Goal: Information Seeking & Learning: Learn about a topic

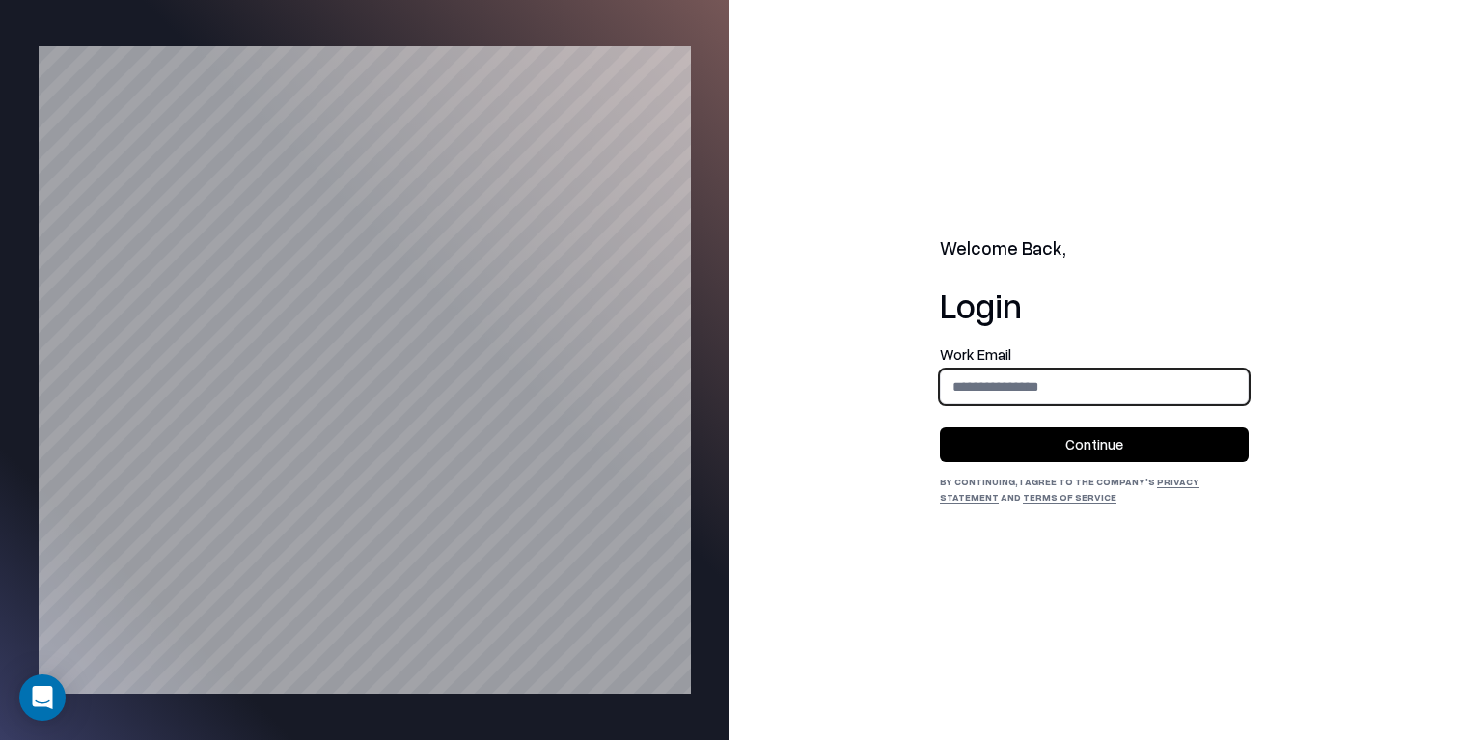
click at [1032, 384] on input "email" at bounding box center [1094, 387] width 307 height 36
type input "**********"
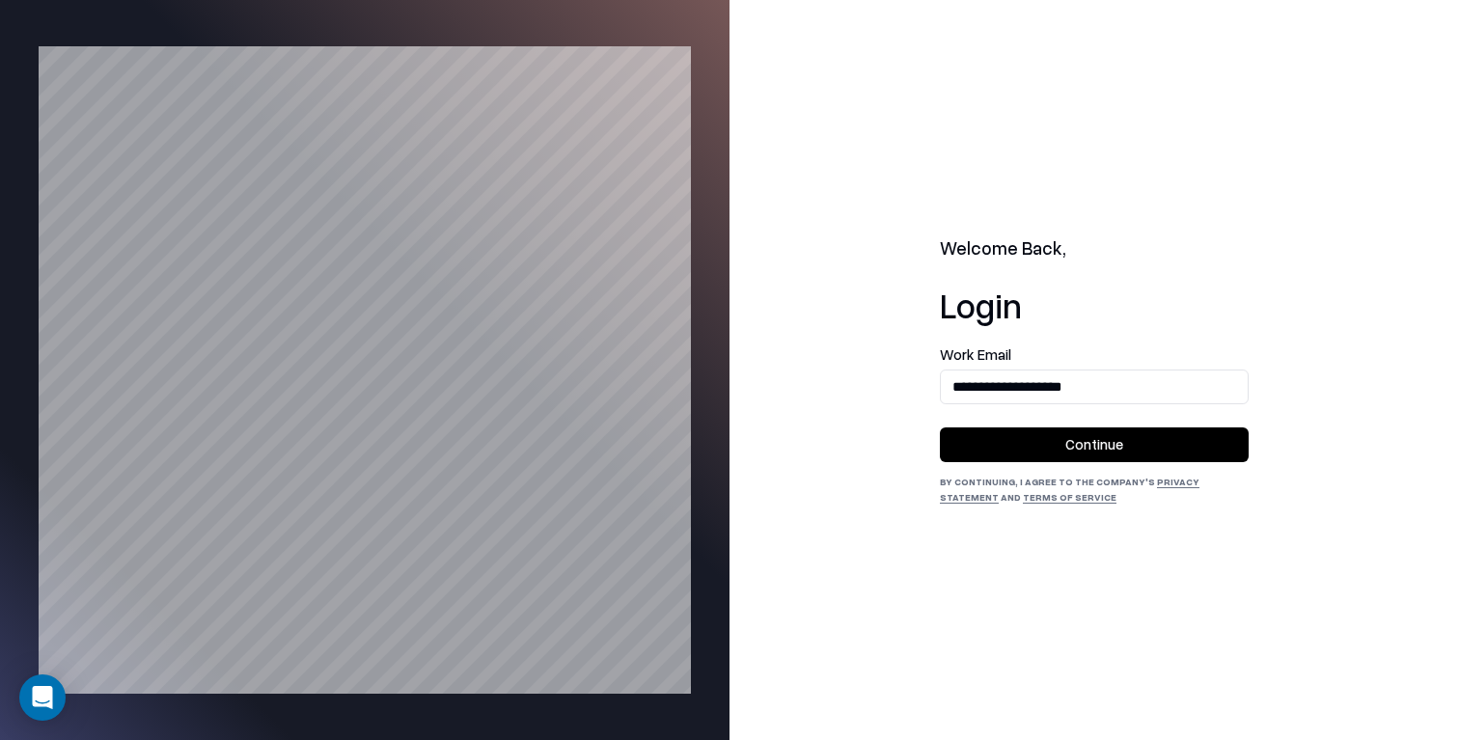
click at [1070, 442] on button "Continue" at bounding box center [1094, 444] width 309 height 35
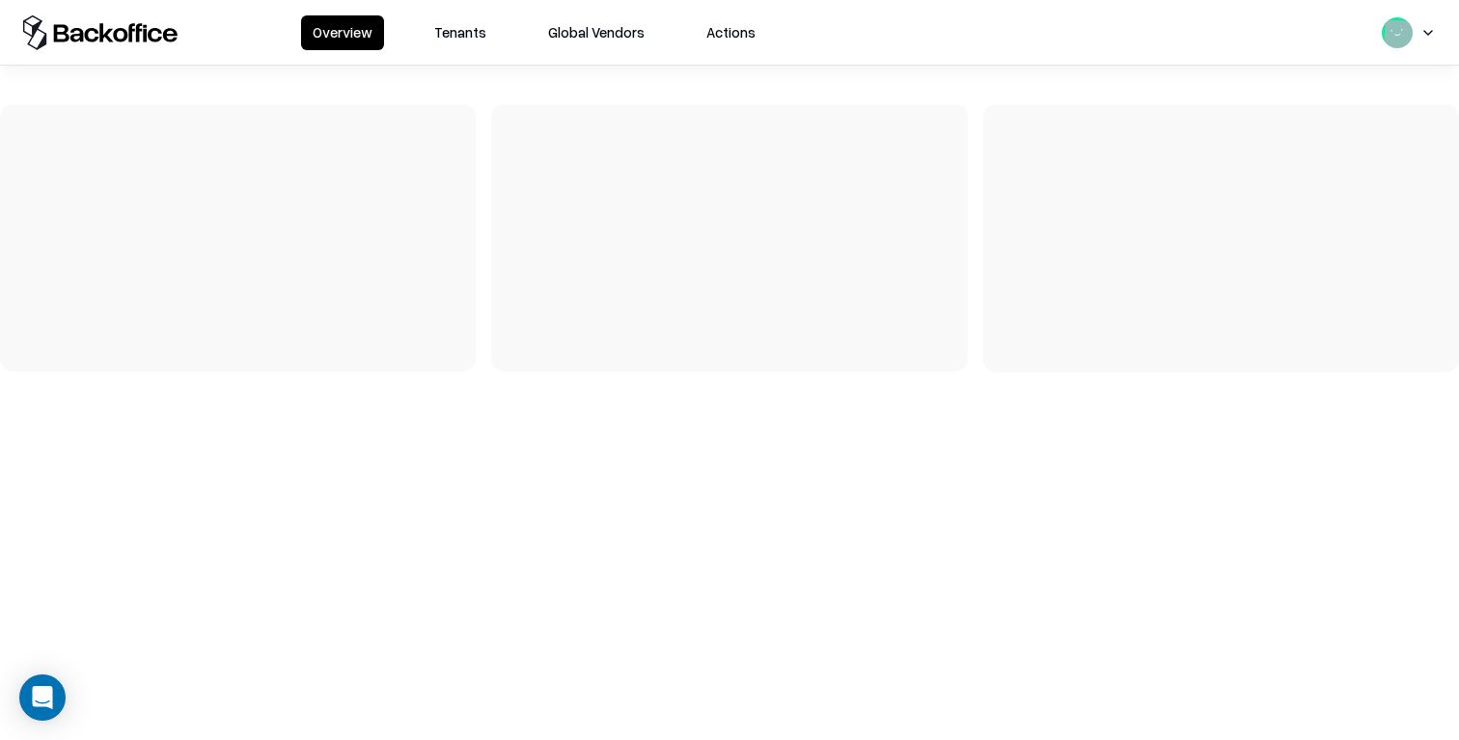
click at [467, 24] on button "Tenants" at bounding box center [460, 32] width 75 height 35
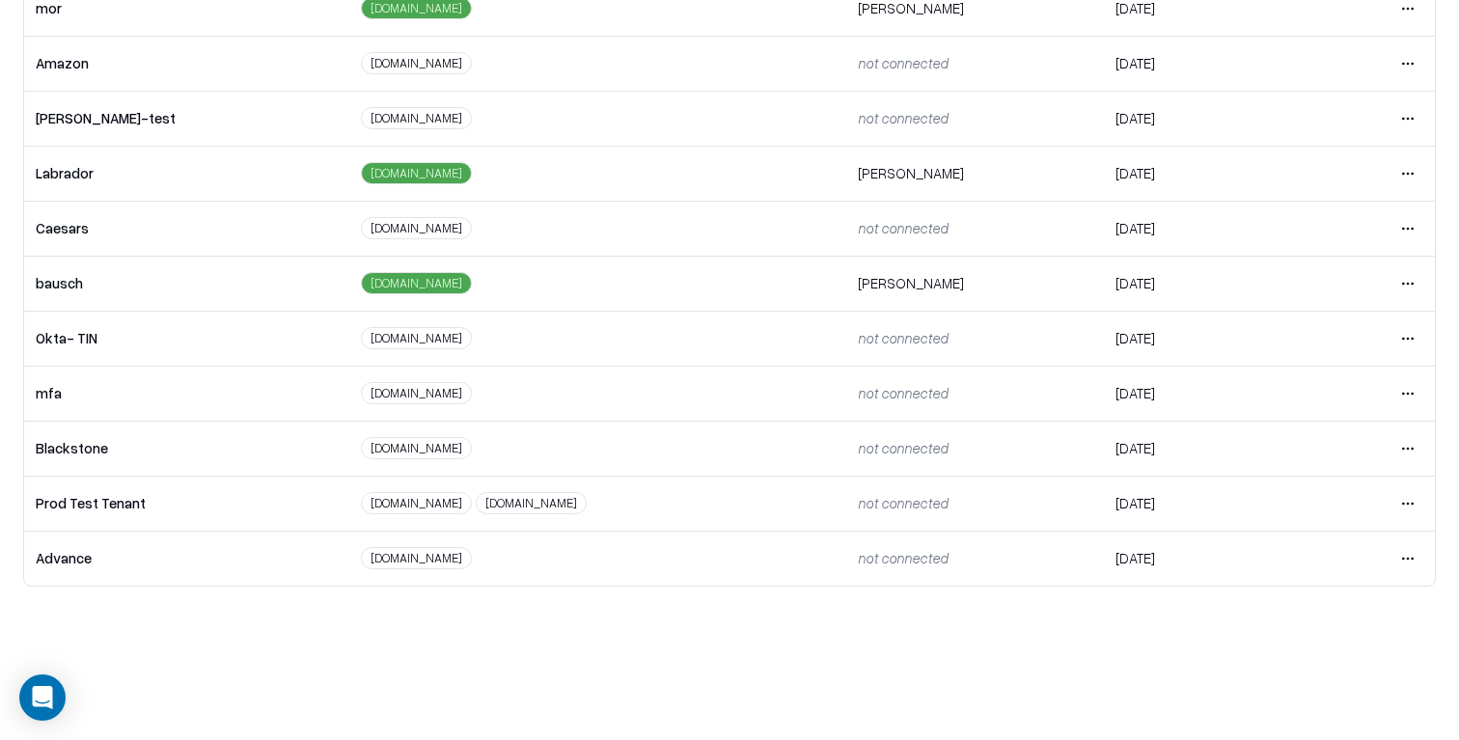
scroll to position [140, 0]
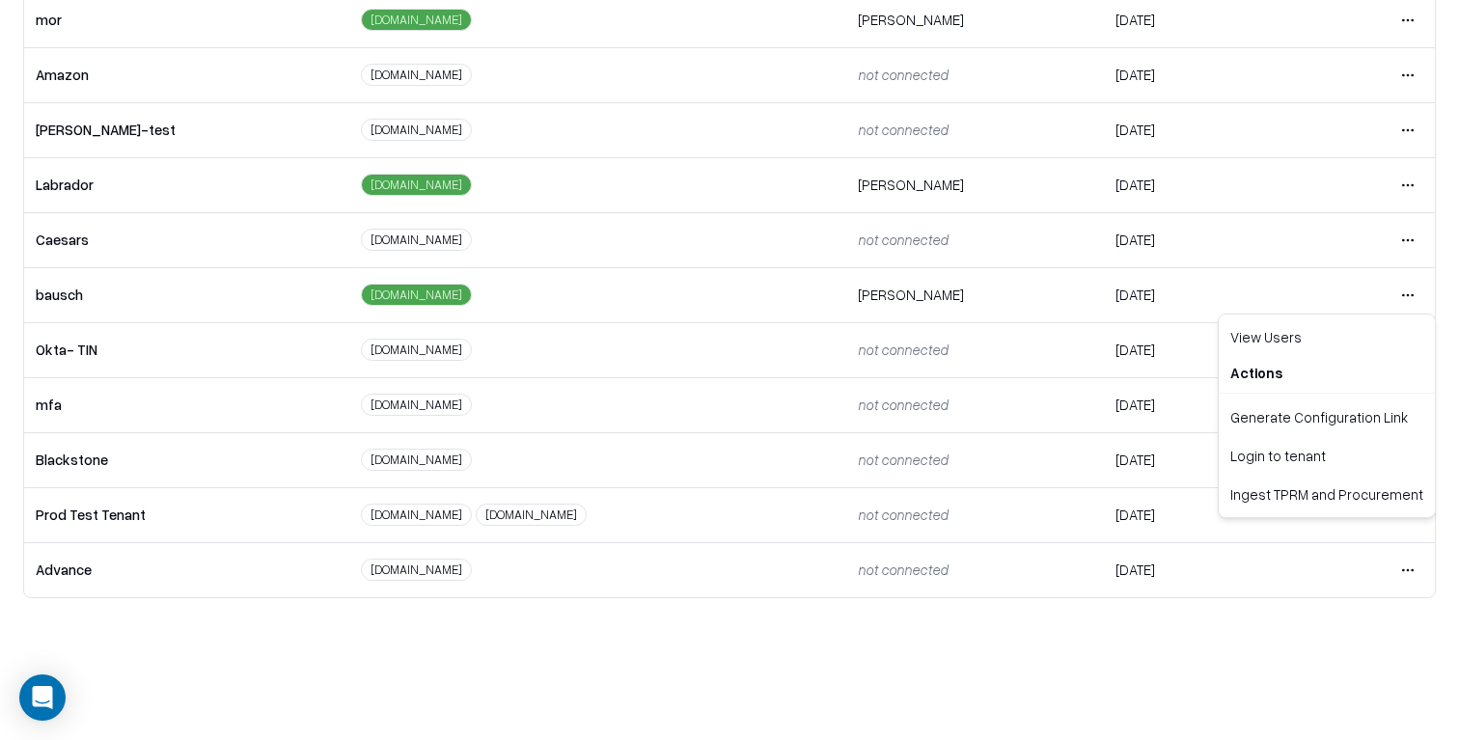
click at [1414, 288] on html "Overview Tenants Global Vendors Actions Tenants Add Tenant Tenant name Domain A…" at bounding box center [729, 230] width 1459 height 740
click at [1251, 600] on html "Overview Tenants Global Vendors Actions Tenants Add Tenant Tenant name Domain A…" at bounding box center [729, 230] width 1459 height 740
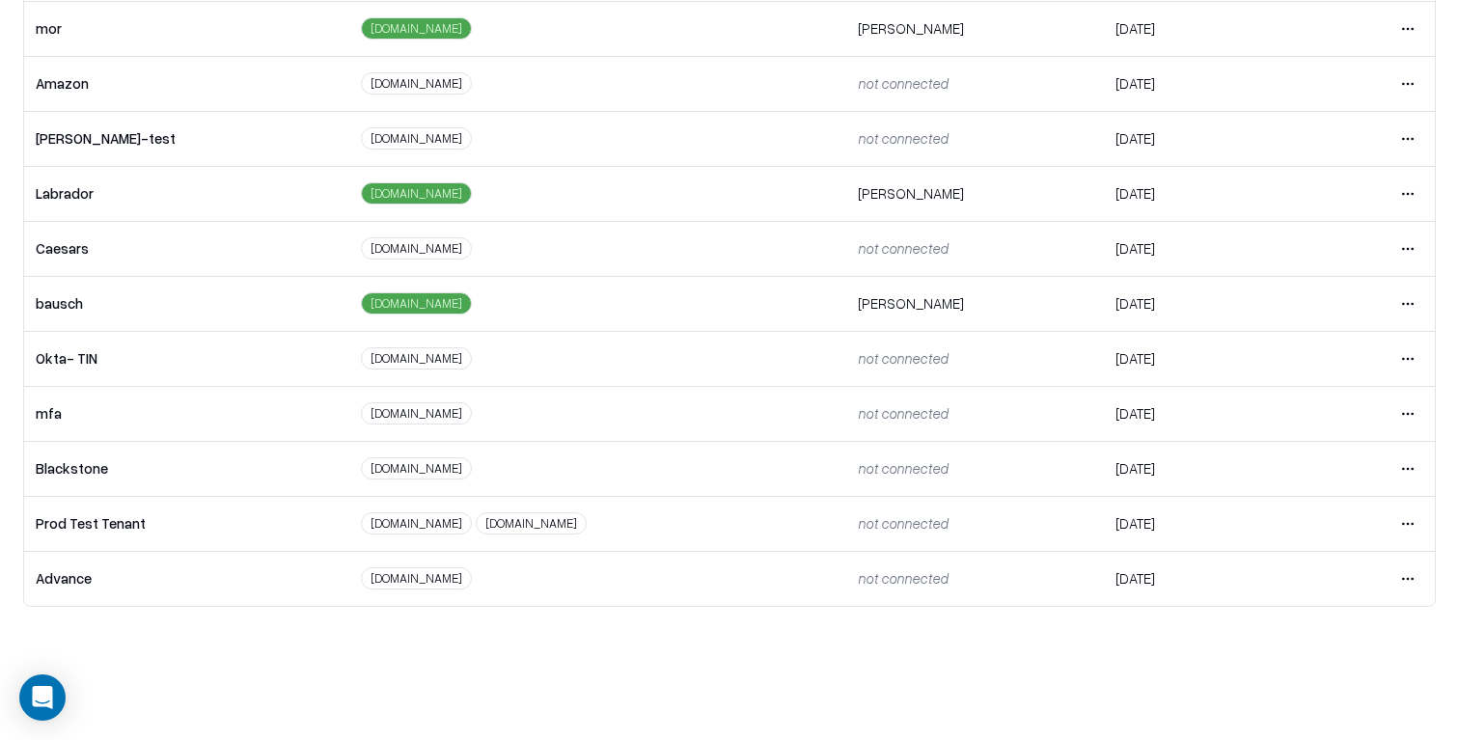
scroll to position [0, 0]
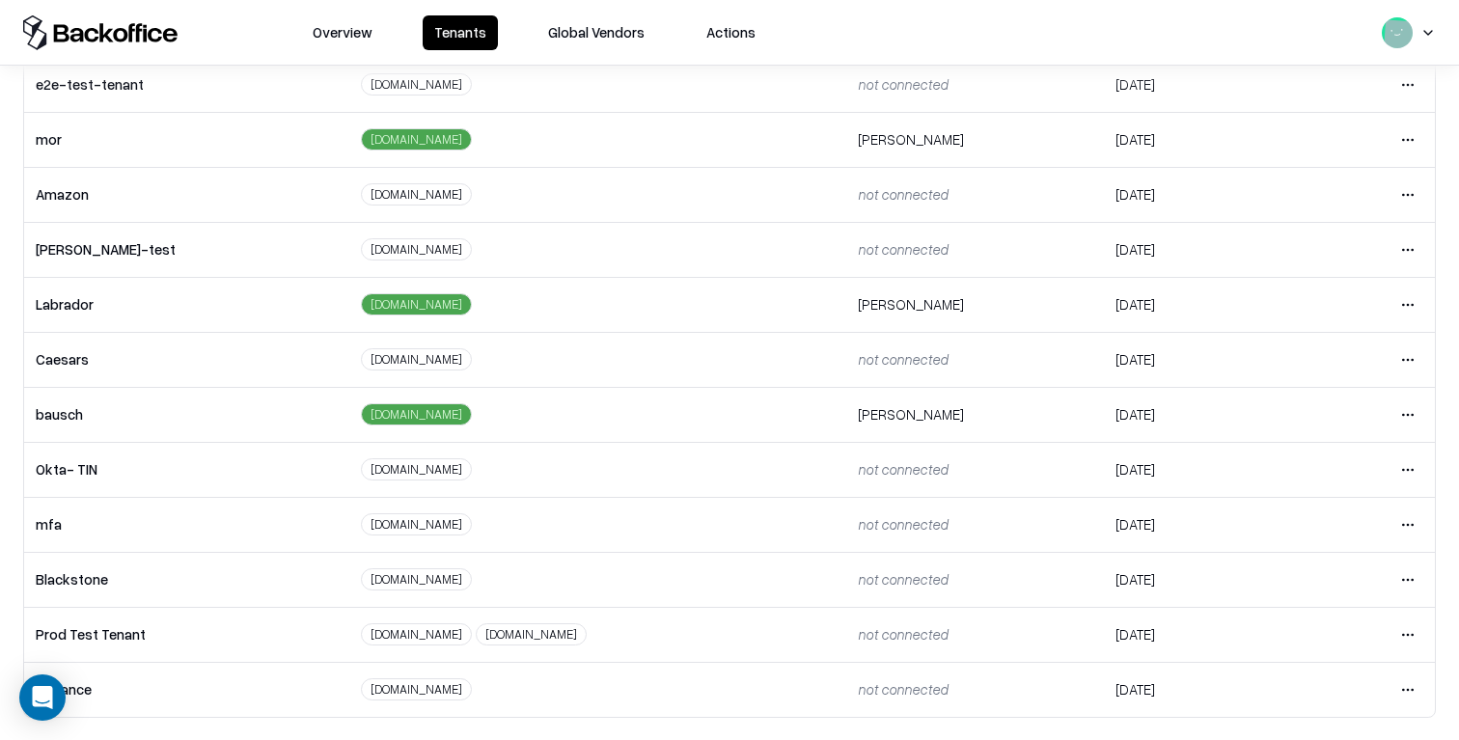
click at [1412, 306] on html "Overview Tenants Global Vendors Actions Tenants Add Tenant Tenant name Domain A…" at bounding box center [729, 370] width 1459 height 740
click at [1324, 464] on div "Login to tenant" at bounding box center [1326, 465] width 208 height 39
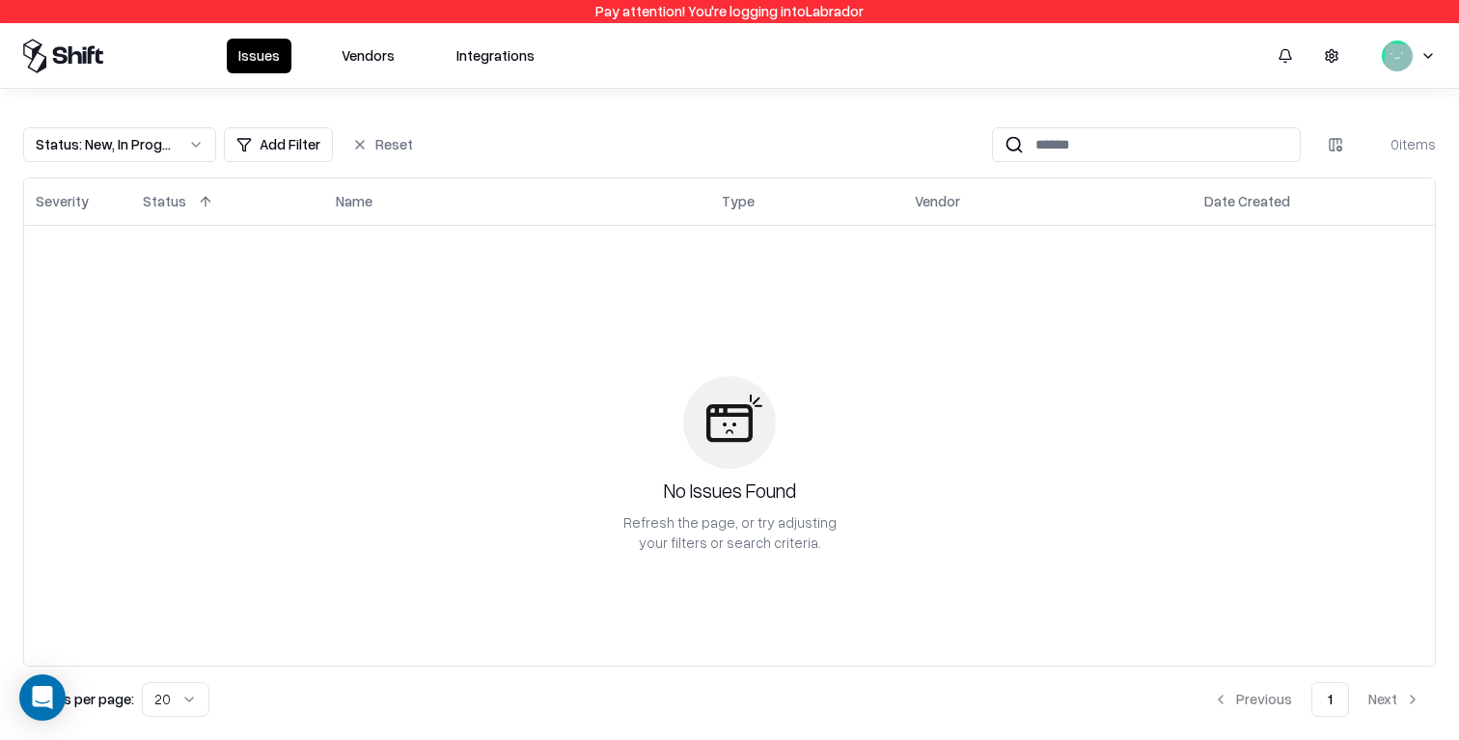
click at [367, 56] on button "Vendors" at bounding box center [368, 56] width 76 height 35
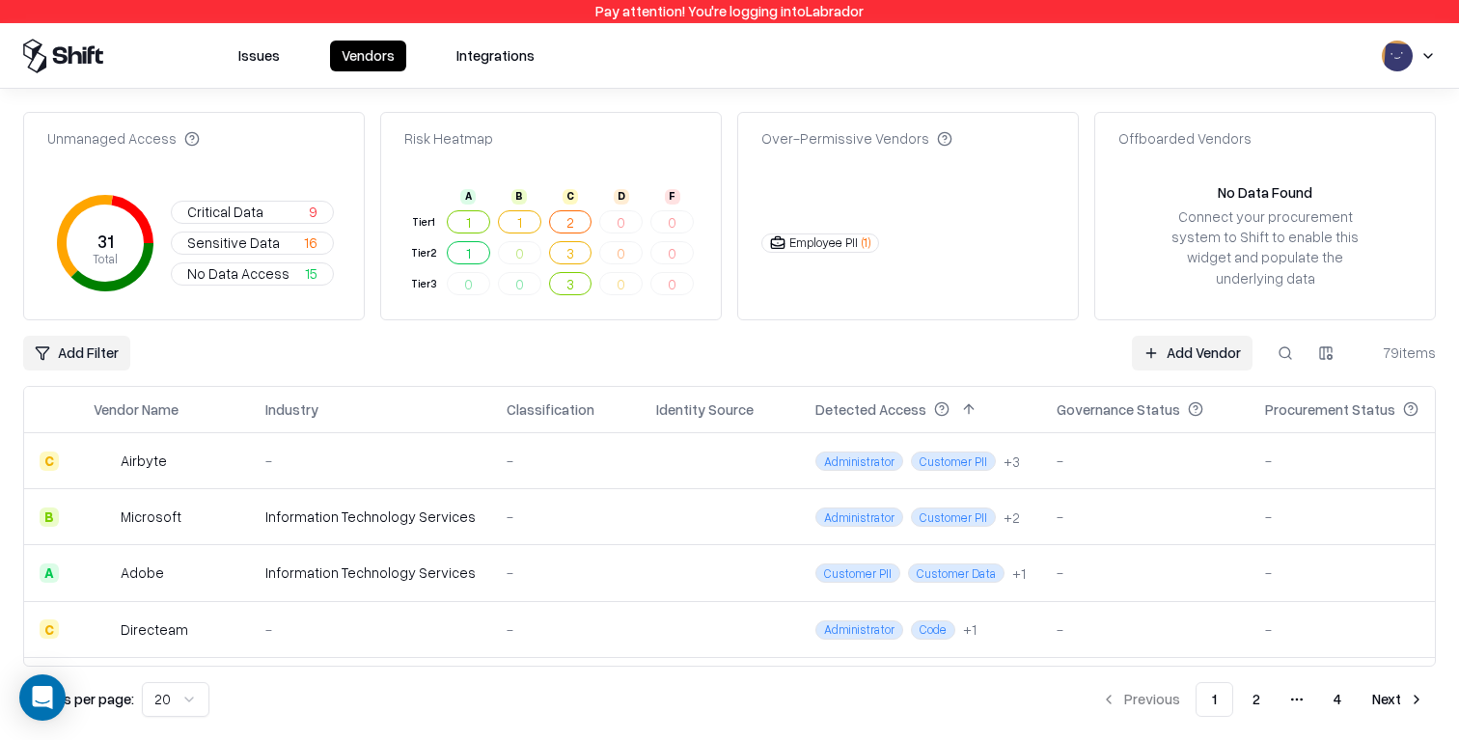
click at [1284, 336] on button at bounding box center [1285, 353] width 35 height 35
type input "******"
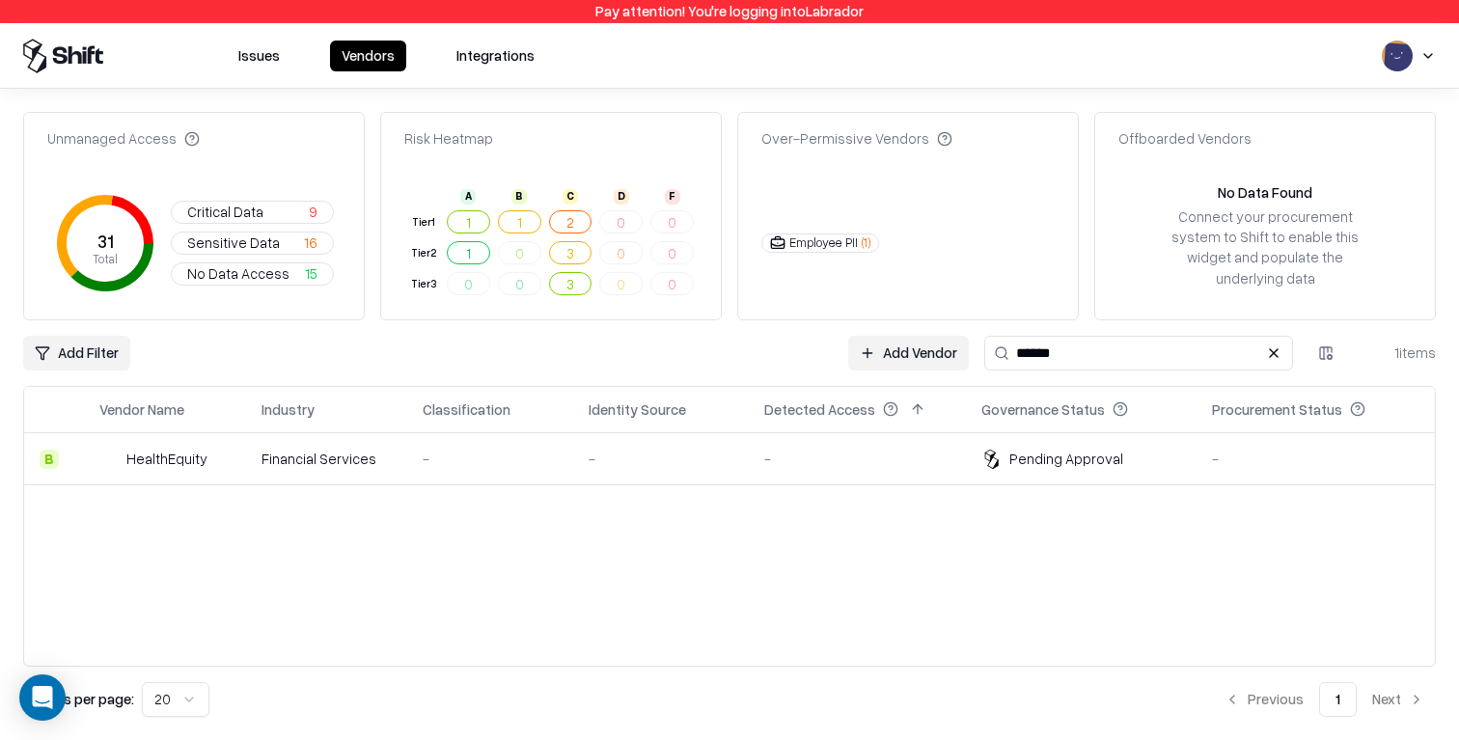
click at [523, 449] on div "-" at bounding box center [490, 459] width 135 height 20
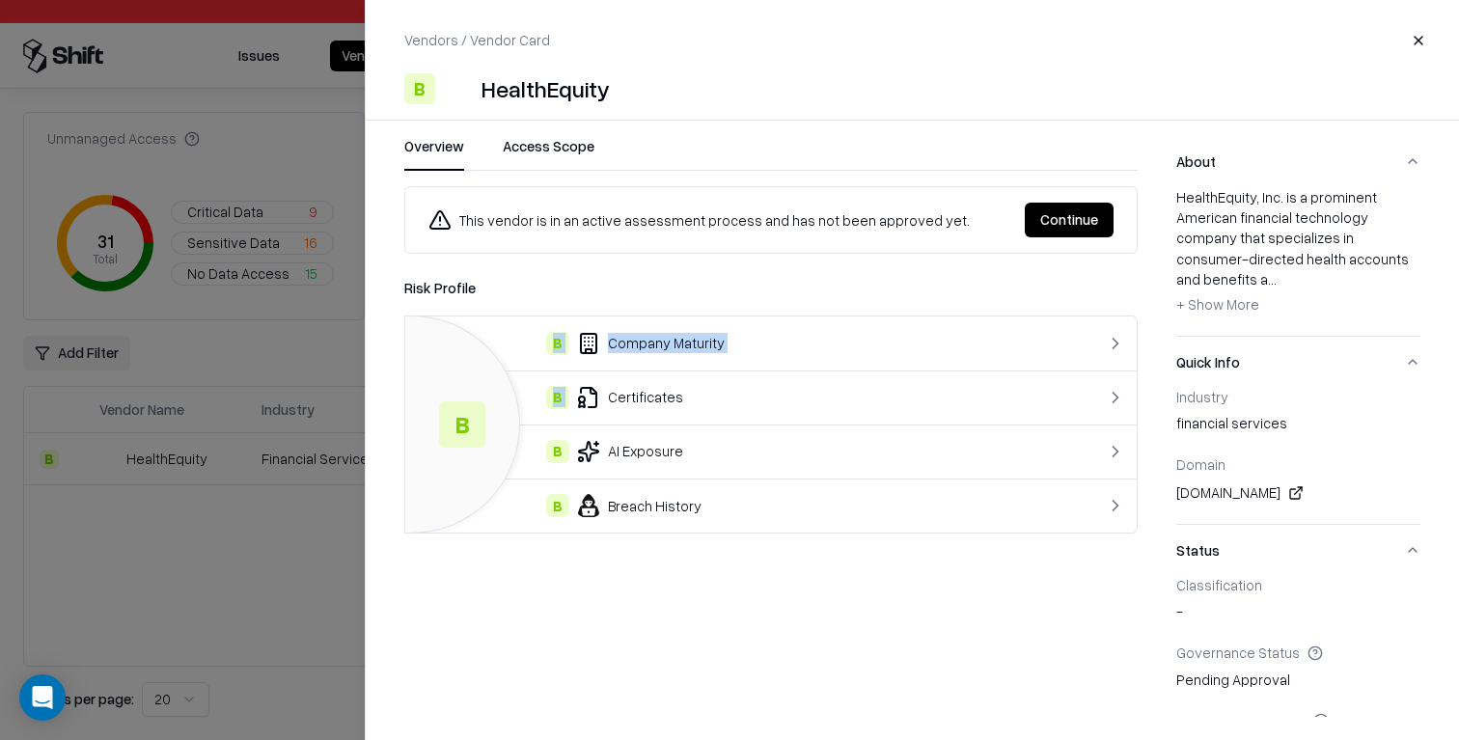
drag, startPoint x: 847, startPoint y: 371, endPoint x: 751, endPoint y: 640, distance: 285.1
click at [751, 646] on div "This vendor is in an active assessment process and has not been approved yet. C…" at bounding box center [770, 451] width 733 height 531
click at [760, 498] on div "B Breach History" at bounding box center [730, 505] width 618 height 23
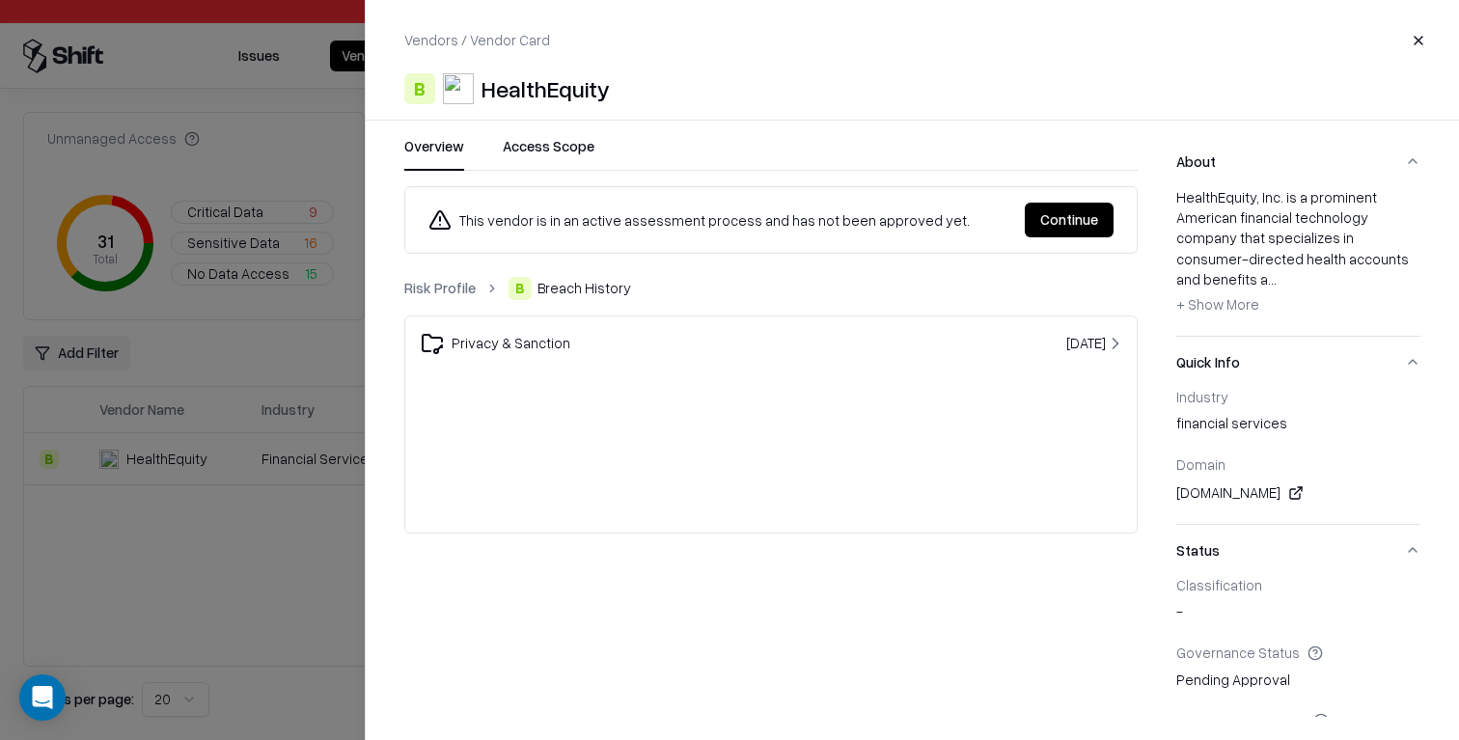
click at [730, 340] on div "Privacy & Sanction" at bounding box center [657, 343] width 472 height 23
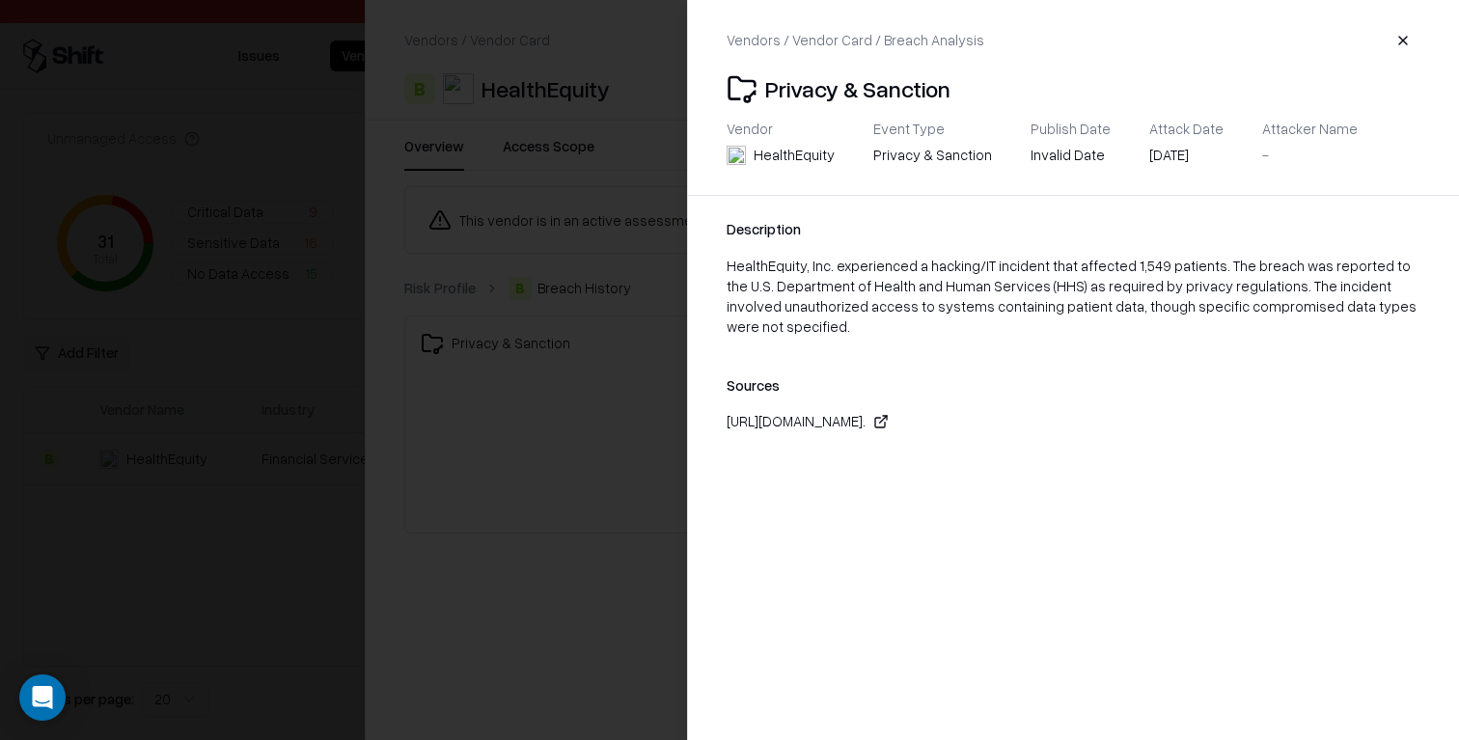
click at [1166, 156] on div "[DATE]" at bounding box center [1186, 155] width 74 height 20
click at [1018, 278] on div "HealthEquity, Inc. experienced a hacking/IT incident that affected 1,549 patien…" at bounding box center [1074, 297] width 694 height 82
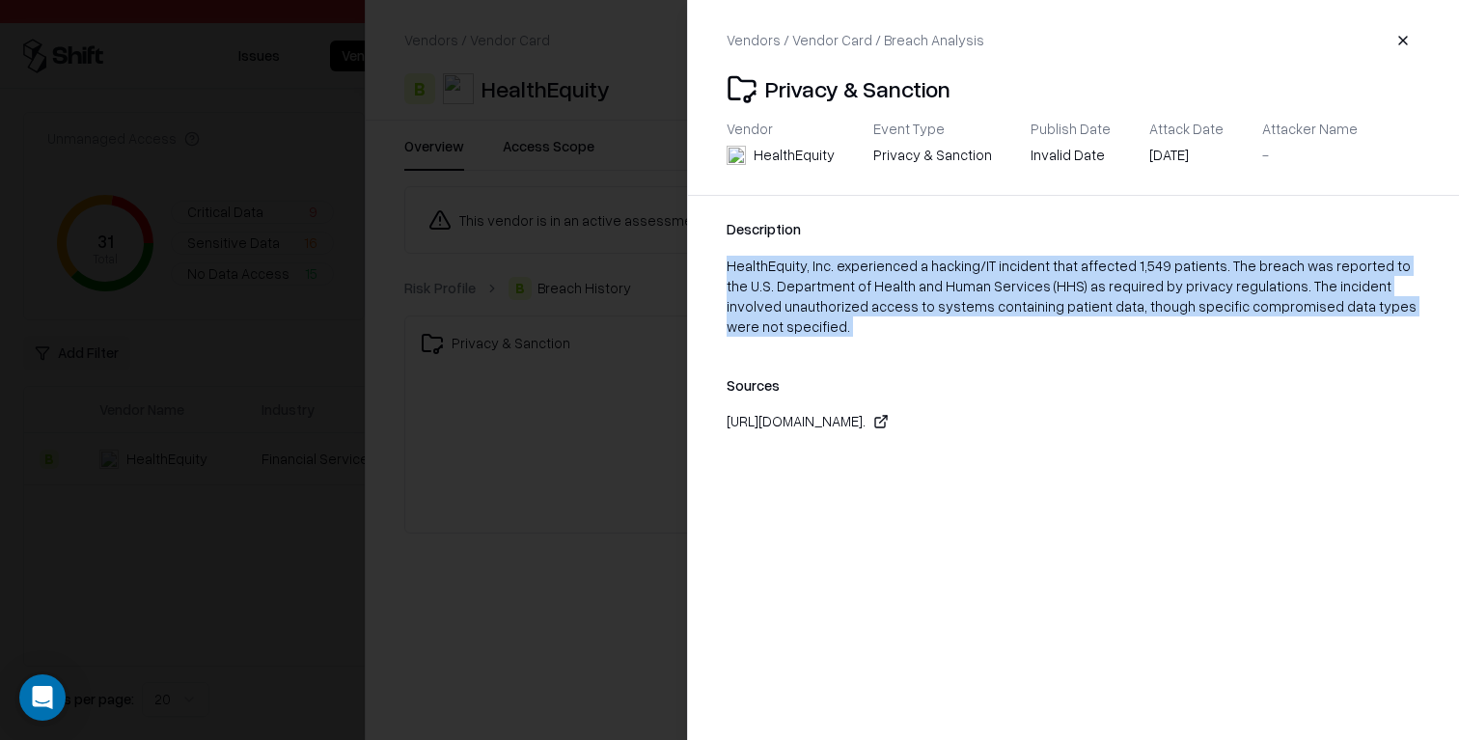
click at [1018, 278] on div "HealthEquity, Inc. experienced a hacking/IT incident that affected 1,549 patien…" at bounding box center [1074, 297] width 694 height 82
click at [889, 421] on icon at bounding box center [880, 421] width 15 height 15
